Goal: Task Accomplishment & Management: Use online tool/utility

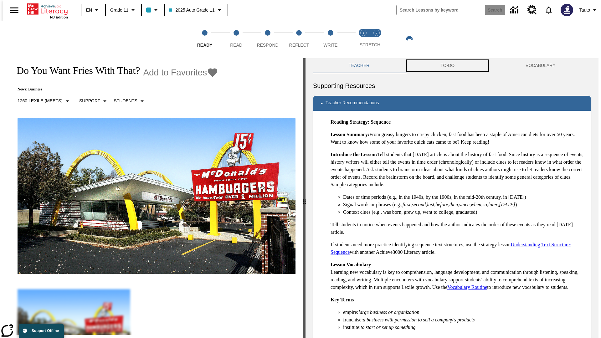
click at [448, 66] on button "TO-DO" at bounding box center [447, 65] width 85 height 15
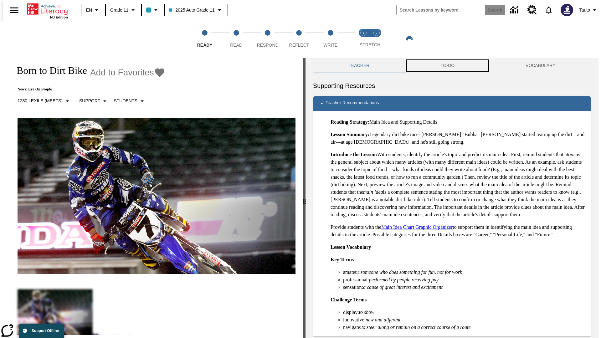
click at [448, 66] on button "TO-DO" at bounding box center [447, 65] width 85 height 15
